Goal: Transaction & Acquisition: Purchase product/service

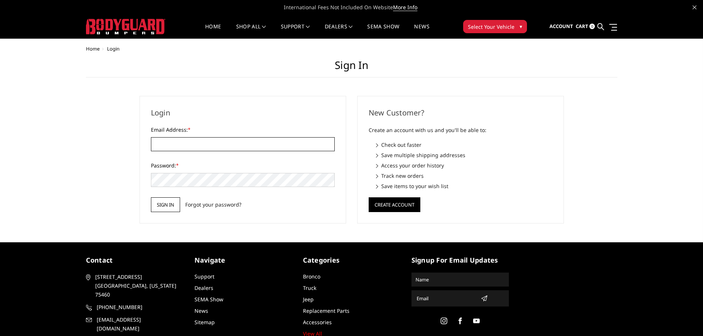
type input "[EMAIL_ADDRESS][DOMAIN_NAME]"
click at [173, 203] on input "Sign in" at bounding box center [165, 204] width 29 height 15
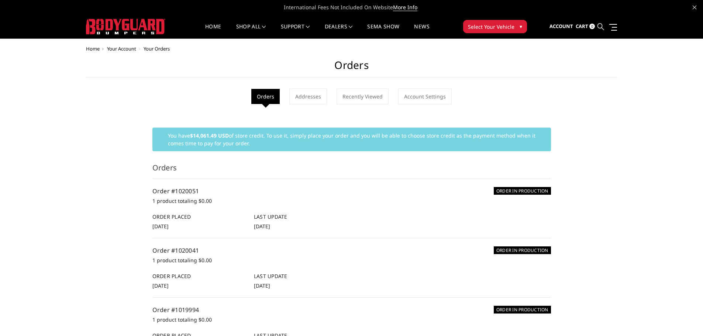
click at [601, 30] on icon at bounding box center [600, 26] width 7 height 7
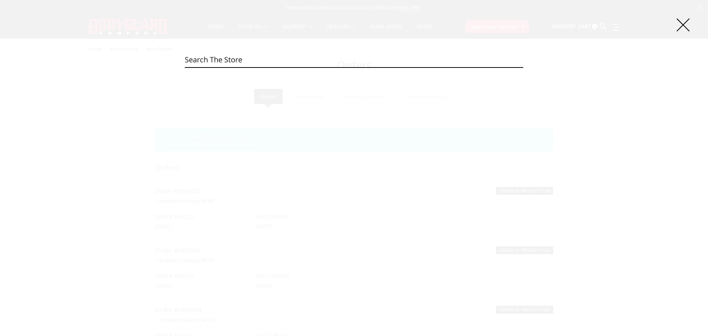
paste input "JEF17B"
type input "JEF17B"
click at [524, 67] on input "Search" at bounding box center [524, 67] width 0 height 0
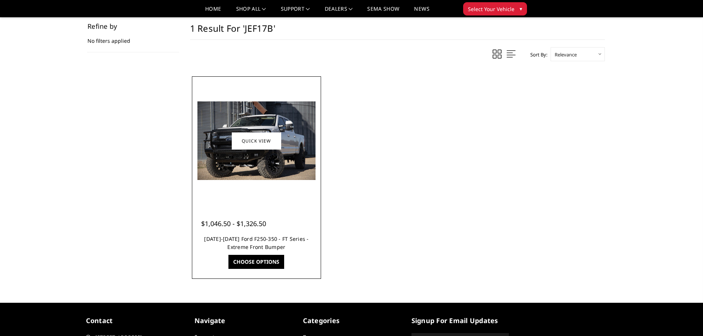
scroll to position [111, 0]
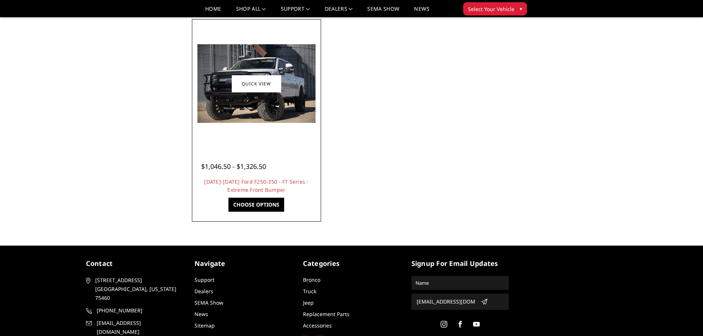
click at [264, 202] on link "Choose Options" at bounding box center [256, 205] width 56 height 14
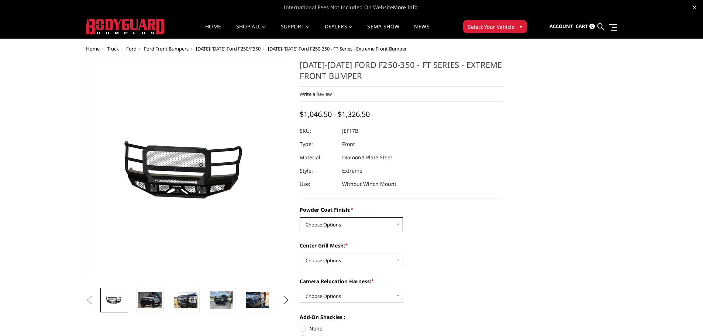
click at [393, 221] on select "Choose Options Bare Metal Gloss Black Powder Coat Textured Black Powder Coat" at bounding box center [351, 224] width 103 height 14
select select "3223"
click at [300, 217] on select "Choose Options Bare Metal Gloss Black Powder Coat Textured Black Powder Coat" at bounding box center [351, 224] width 103 height 14
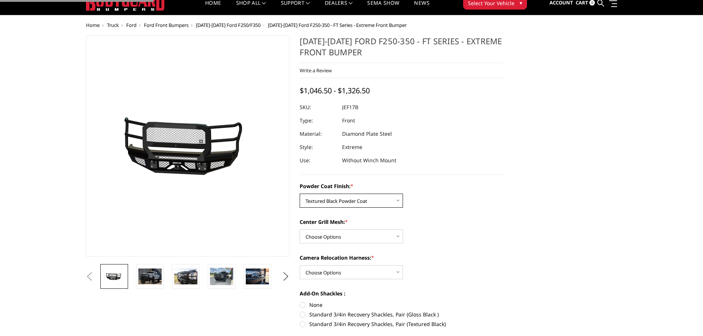
scroll to position [37, 0]
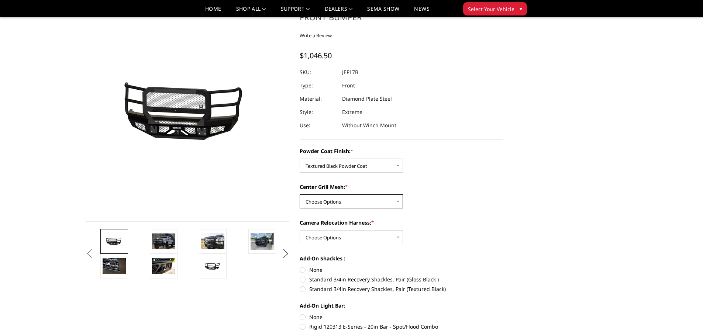
click at [371, 203] on select "Choose Options WITH Expanded Metal in Center Grill WITHOUT Expanded Metal in Ce…" at bounding box center [351, 201] width 103 height 14
select select "3224"
click at [300, 194] on select "Choose Options WITH Expanded Metal in Center Grill WITHOUT Expanded Metal in Ce…" at bounding box center [351, 201] width 103 height 14
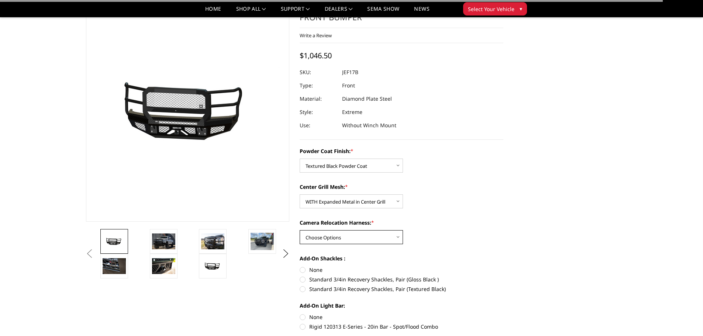
click at [362, 235] on select "Choose Options WITH Camera Relocation Harness WITHOUT Camera Relocation Harness" at bounding box center [351, 237] width 103 height 14
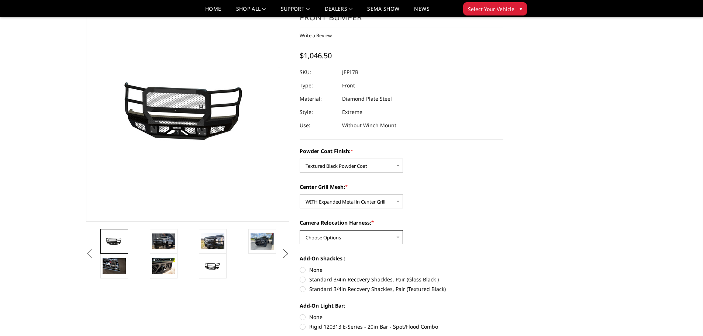
select select "3226"
click at [300, 230] on select "Choose Options WITH Camera Relocation Harness WITHOUT Camera Relocation Harness" at bounding box center [351, 237] width 103 height 14
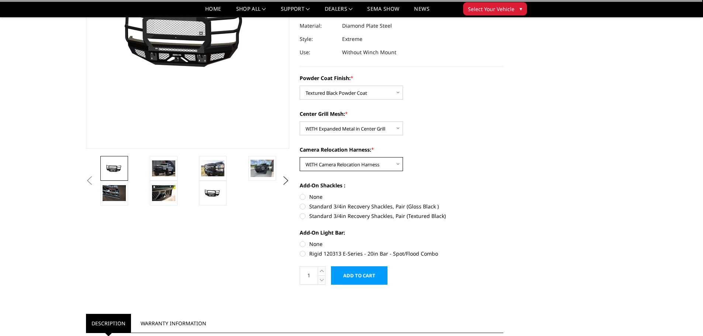
scroll to position [111, 0]
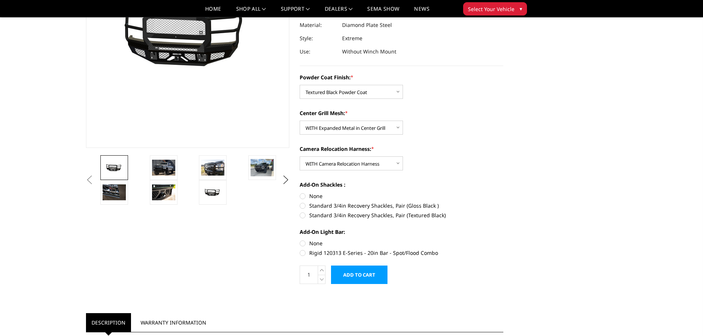
click at [306, 196] on label "None" at bounding box center [402, 196] width 204 height 8
click at [300, 193] on input "None" at bounding box center [300, 192] width 0 height 0
radio input "true"
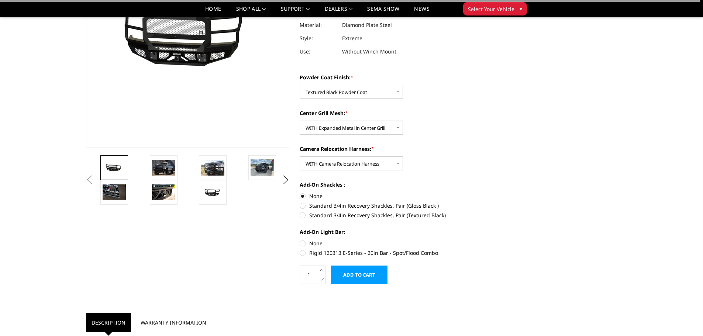
click at [314, 244] on label "None" at bounding box center [402, 243] width 204 height 8
click at [300, 240] on input "None" at bounding box center [300, 239] width 0 height 0
radio input "true"
click at [355, 276] on input "Add to Cart" at bounding box center [359, 275] width 56 height 18
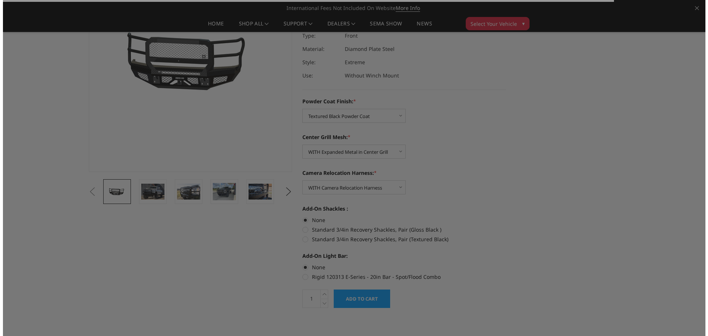
scroll to position [37, 0]
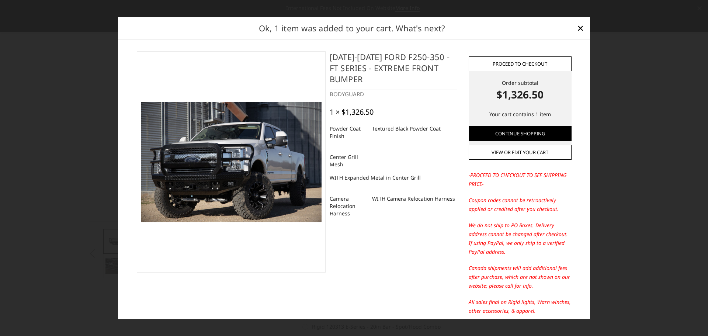
click at [535, 59] on link "Proceed to checkout" at bounding box center [520, 63] width 103 height 15
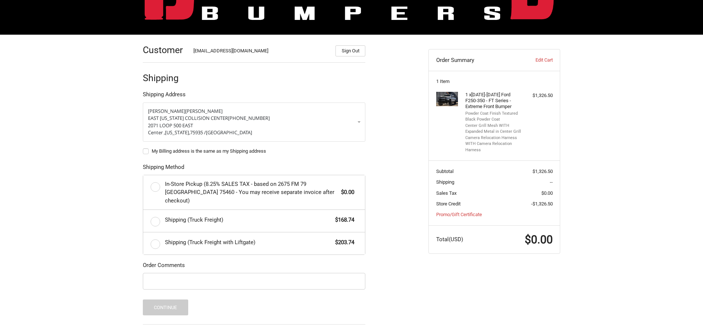
scroll to position [82, 0]
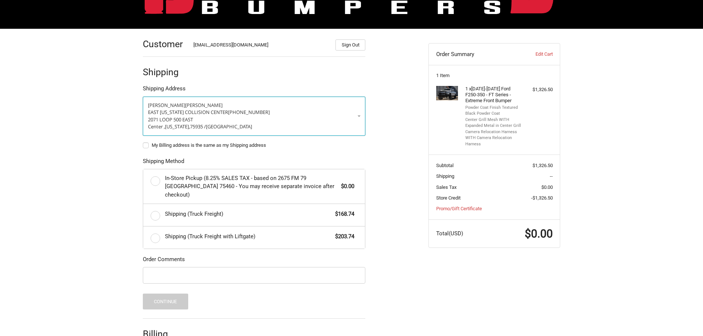
click at [255, 112] on p "EAST [US_STATE] COLLISION CENTER [PHONE_NUMBER]" at bounding box center [254, 112] width 212 height 7
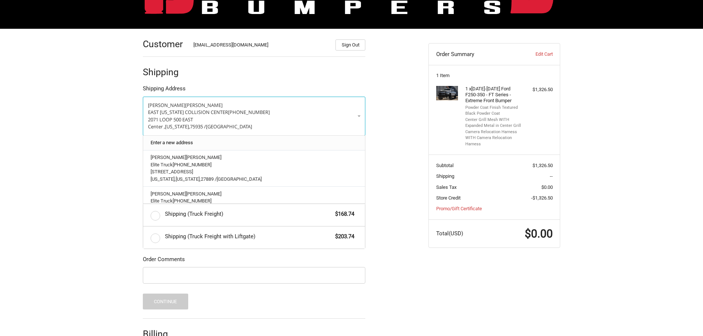
click at [234, 141] on link "Enter a new address" at bounding box center [254, 143] width 215 height 14
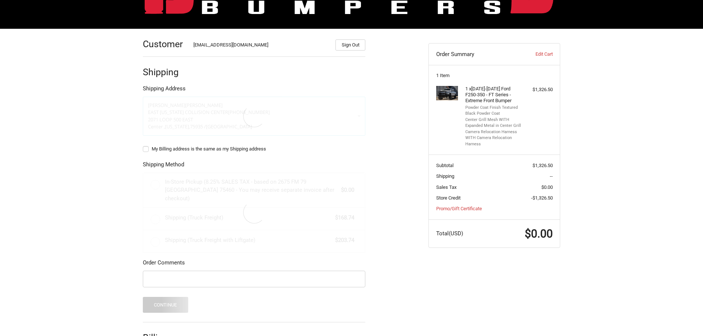
select select "US"
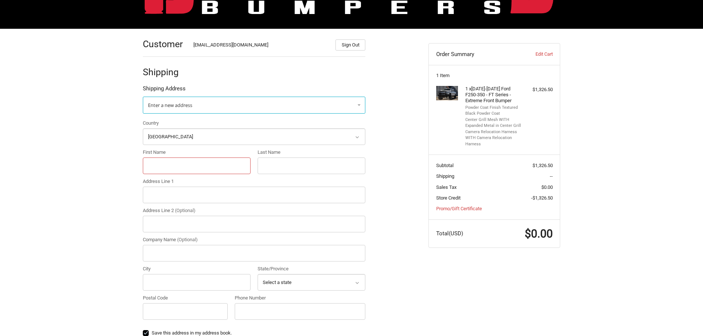
click at [173, 169] on input "First Name" at bounding box center [197, 166] width 108 height 17
paste input "Chance Coats"
click at [172, 166] on input "Chance Coats" at bounding box center [197, 166] width 108 height 17
type input "Chance"
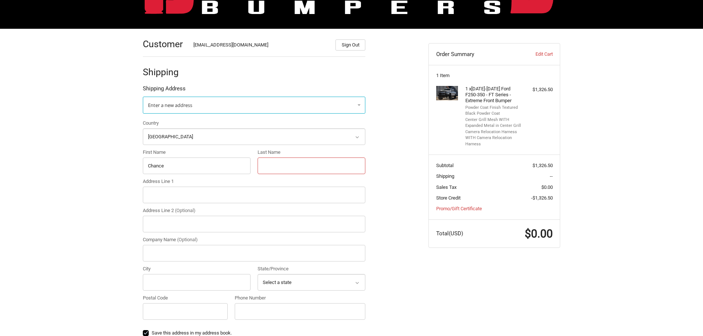
click at [268, 167] on input "Last Name" at bounding box center [312, 166] width 108 height 17
paste input "Coats"
type input "Coats"
click at [163, 252] on input "Company Name (Optional)" at bounding box center [254, 253] width 223 height 17
paste input "Coats Pump & Supply, Inc."
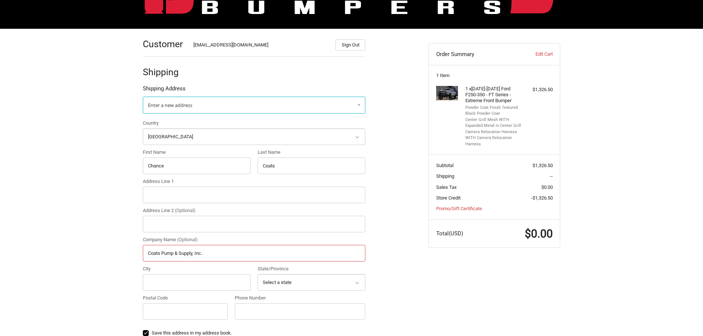
type input "Coats Pump & Supply, Inc."
click at [261, 195] on input "Address Line 1" at bounding box center [254, 195] width 223 height 17
paste input "[STREET_ADDRESS][PERSON_NAME]"
type input "[STREET_ADDRESS][PERSON_NAME]"
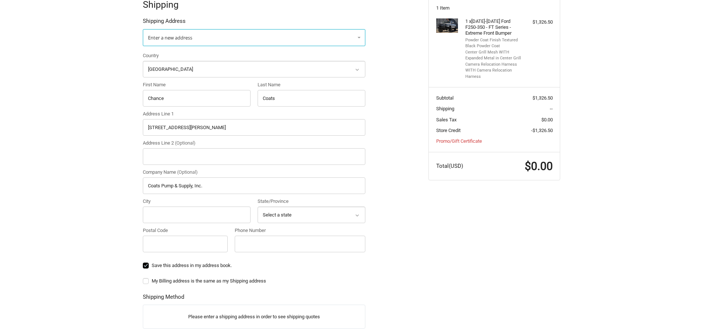
scroll to position [156, 0]
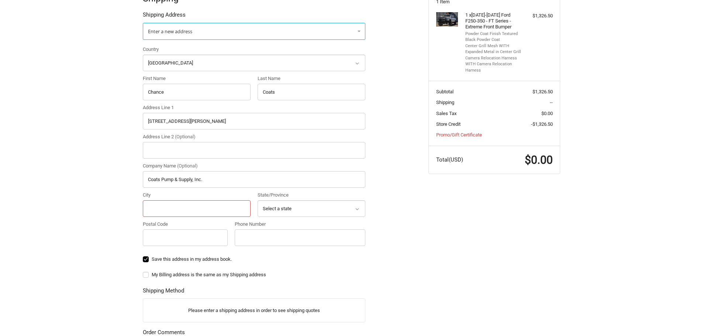
click at [155, 213] on input "City" at bounding box center [197, 208] width 108 height 17
paste input "Dexter"
type input "Dexter"
click at [268, 204] on select "Select a state [US_STATE] [US_STATE] [US_STATE] [US_STATE] [US_STATE] Armed For…" at bounding box center [312, 208] width 108 height 17
select select "NM"
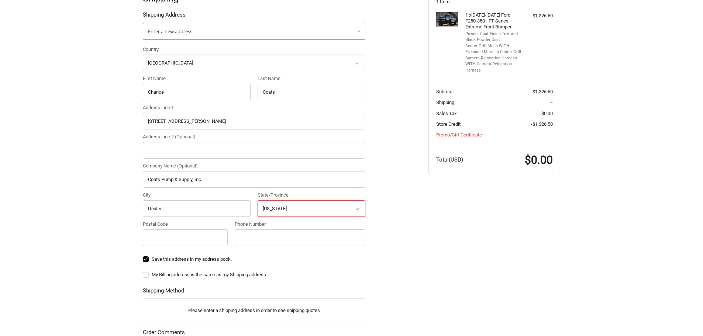
click at [258, 200] on select "Select a state [US_STATE] [US_STATE] [US_STATE] [US_STATE] [US_STATE] Armed For…" at bounding box center [312, 208] width 108 height 17
click at [181, 243] on input "Postal Code" at bounding box center [185, 238] width 85 height 17
paste input "88230"
type input "88230"
click at [287, 233] on input "Phone Number" at bounding box center [300, 238] width 131 height 17
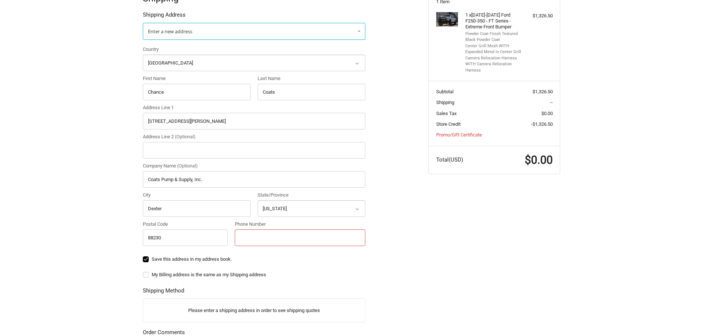
paste input "[PHONE_NUMBER]"
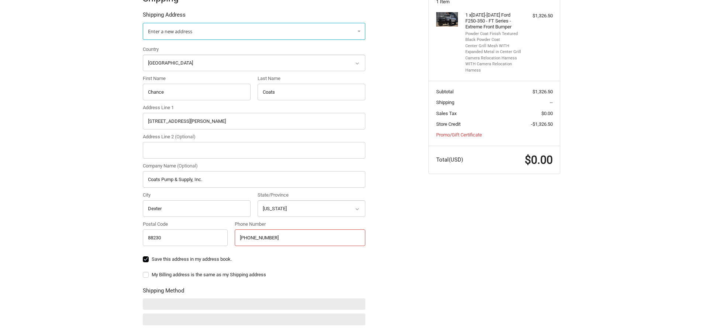
type input "[PHONE_NUMBER]"
click at [464, 232] on div "Customer [EMAIL_ADDRESS][DOMAIN_NAME] Sign Out Shipping Shipping Address Enter …" at bounding box center [351, 208] width 443 height 507
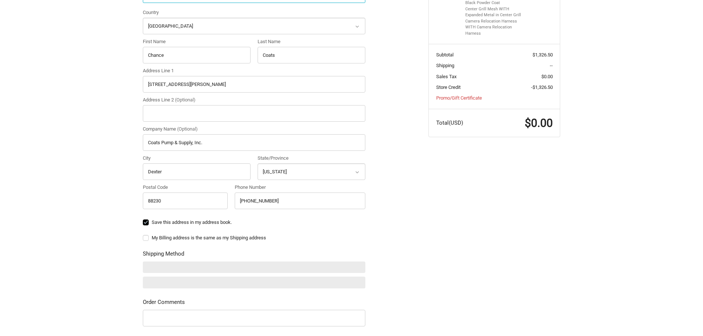
scroll to position [230, 0]
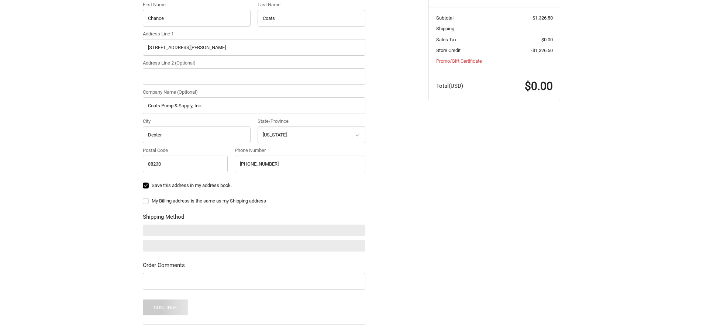
click at [211, 282] on fieldset "Order Comments Order Comments" at bounding box center [254, 276] width 223 height 30
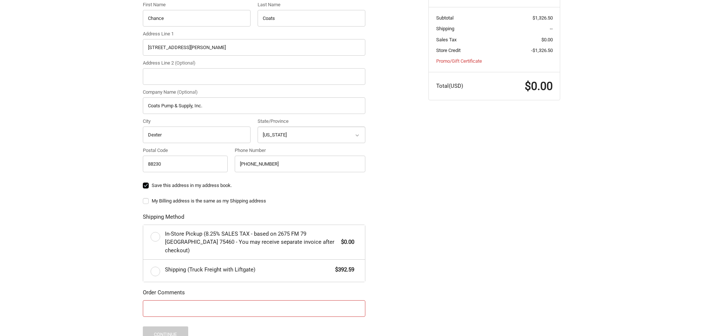
drag, startPoint x: 211, startPoint y: 282, endPoint x: 190, endPoint y: 297, distance: 26.4
click at [190, 300] on input "Order Comments" at bounding box center [254, 308] width 223 height 17
paste input "85933"
type input "85933"
click at [469, 211] on div "Customer [EMAIL_ADDRESS][DOMAIN_NAME] Sign Out Shipping Shipping Address Enter …" at bounding box center [351, 148] width 443 height 534
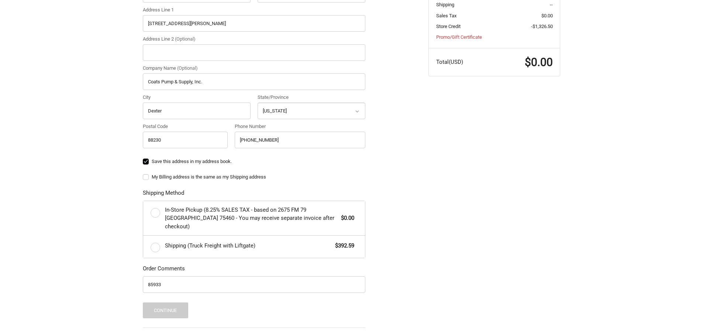
scroll to position [266, 0]
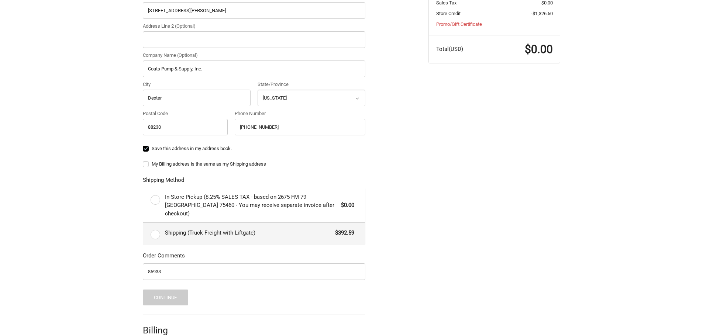
click at [296, 229] on span "Shipping (Truck Freight with Liftgate)" at bounding box center [248, 233] width 167 height 8
click at [144, 223] on input "Shipping (Truck Freight with Liftgate) $392.59" at bounding box center [143, 223] width 0 height 0
radio input "true"
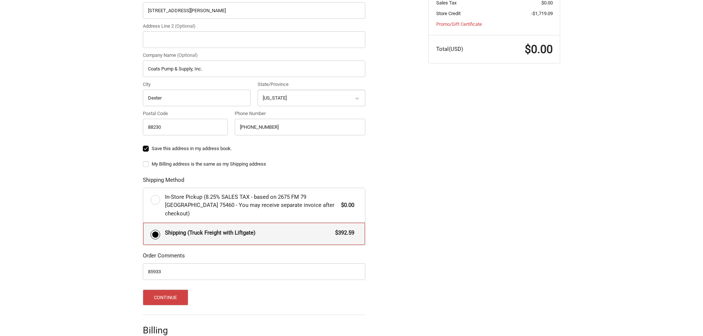
scroll to position [300, 0]
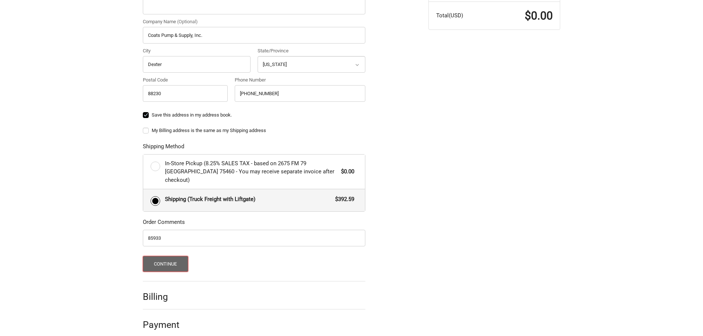
click at [175, 256] on button "Continue" at bounding box center [165, 264] width 45 height 16
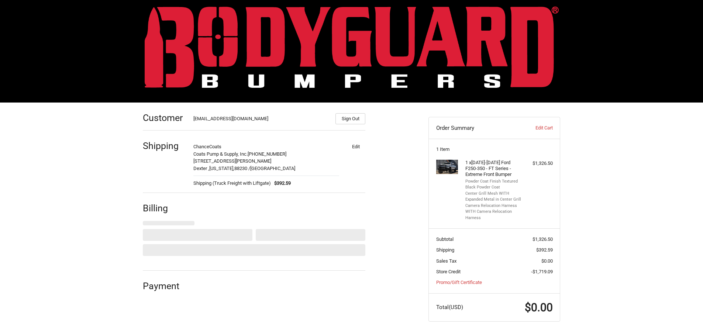
select select "US"
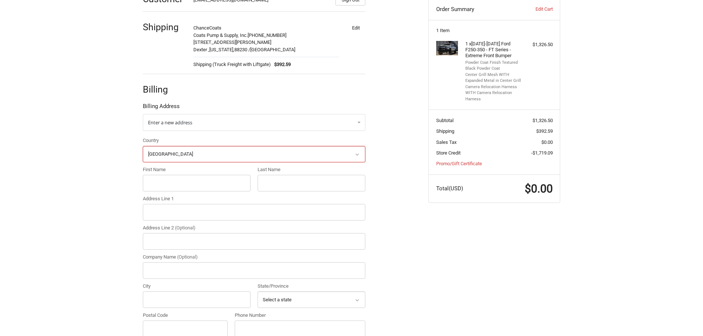
scroll to position [134, 0]
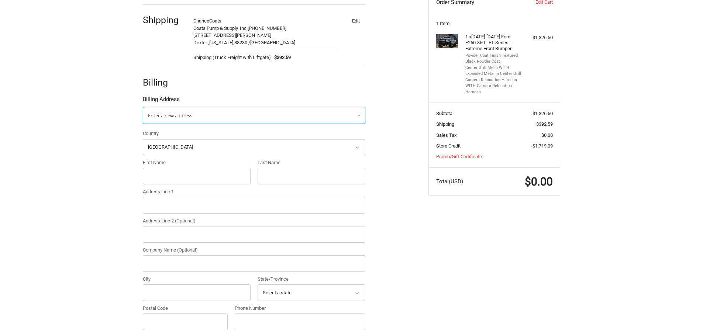
drag, startPoint x: 250, startPoint y: 114, endPoint x: 230, endPoint y: 122, distance: 22.0
click at [250, 114] on link "Enter a new address" at bounding box center [254, 115] width 223 height 17
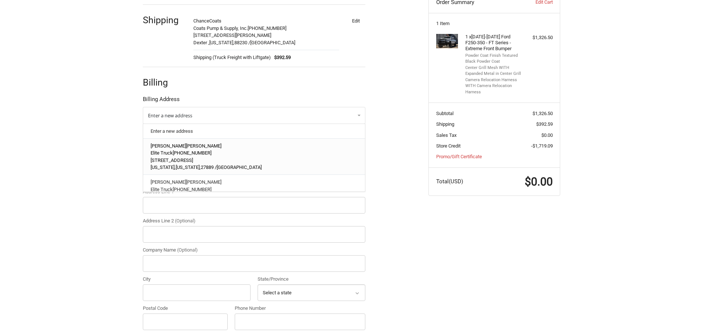
click at [206, 145] on p "[PERSON_NAME]" at bounding box center [254, 145] width 207 height 7
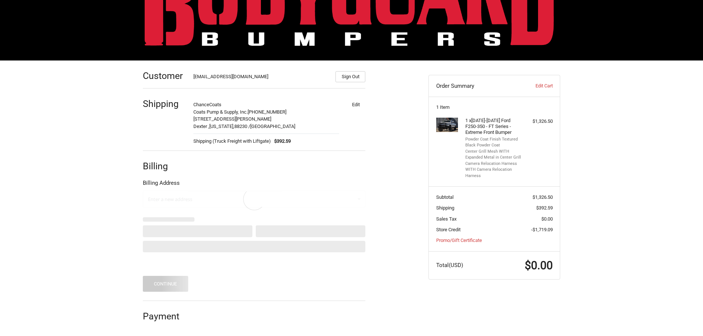
scroll to position [13, 0]
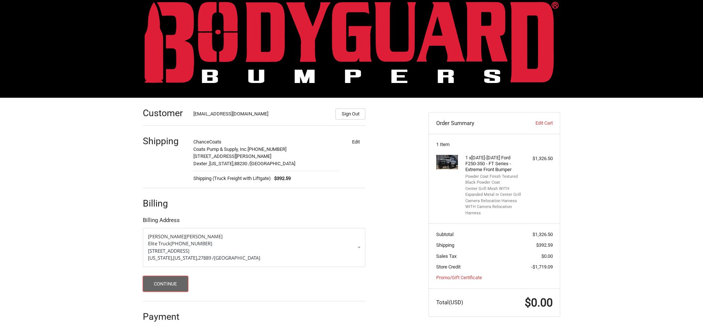
click at [154, 282] on button "Continue" at bounding box center [165, 284] width 45 height 16
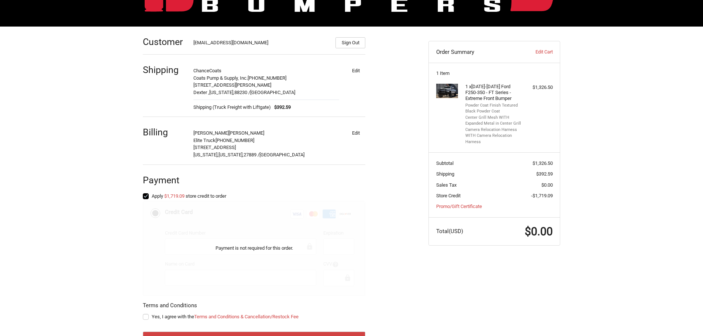
scroll to position [116, 0]
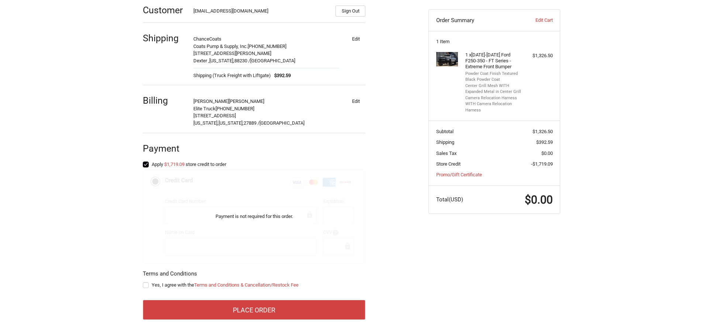
click at [167, 285] on span "Yes, I agree with the Terms and Conditions & Cancellation/Restock Fee" at bounding box center [225, 285] width 147 height 6
click at [143, 282] on input "Yes, I agree with the Terms and Conditions & Cancellation/Restock Fee" at bounding box center [143, 282] width 0 height 0
checkbox input "true"
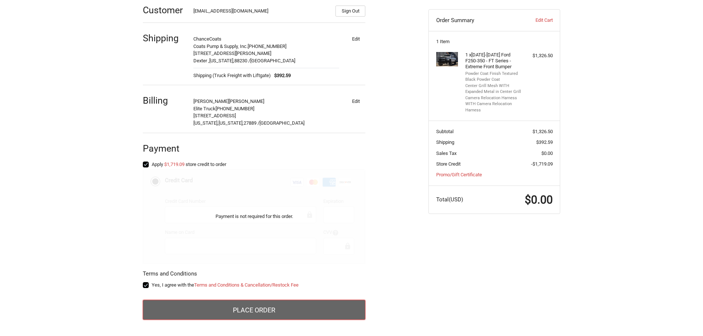
click at [183, 304] on button "Place Order" at bounding box center [254, 310] width 223 height 20
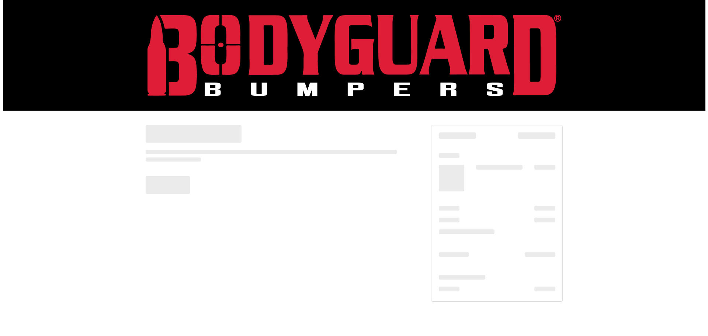
scroll to position [0, 0]
click at [610, 201] on div at bounding box center [354, 214] width 708 height 206
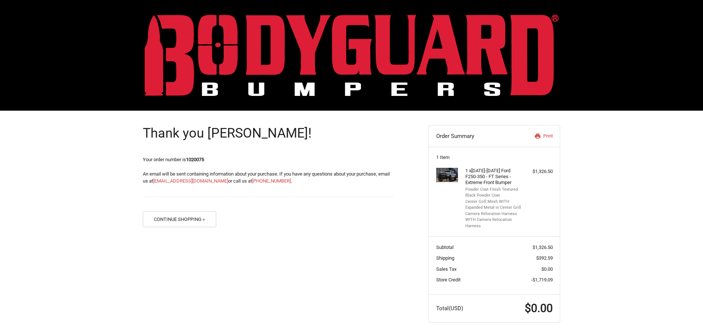
scroll to position [1, 0]
